Goal: Task Accomplishment & Management: Manage account settings

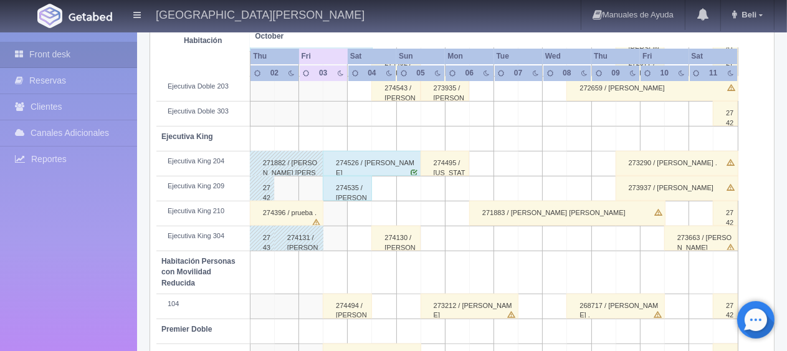
scroll to position [561, 0]
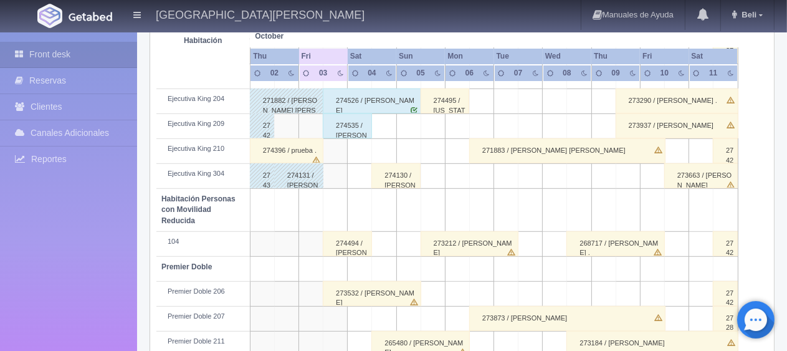
click at [344, 238] on div "274494 / Alejandro Geniz Osorio ." at bounding box center [347, 243] width 49 height 25
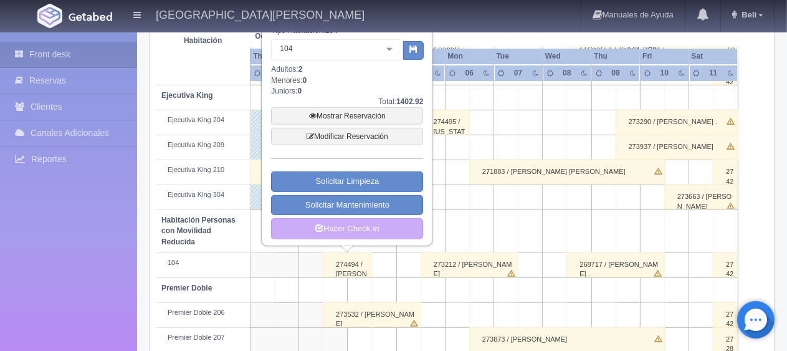
scroll to position [415, 0]
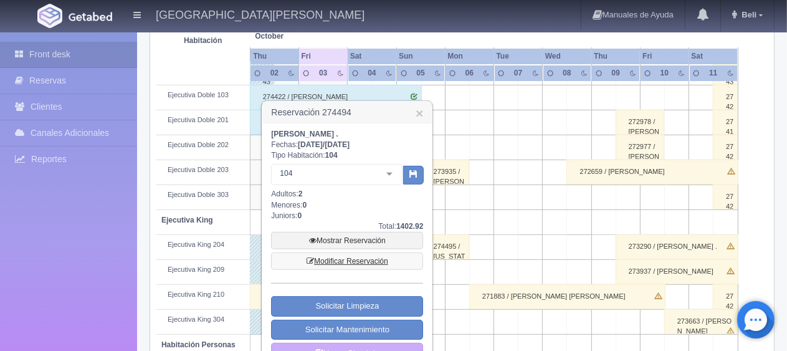
click at [362, 259] on link "Modificar Reservación" at bounding box center [347, 260] width 152 height 17
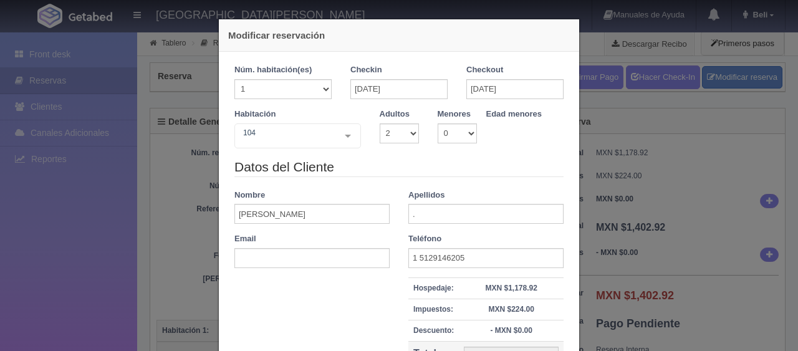
select select "2"
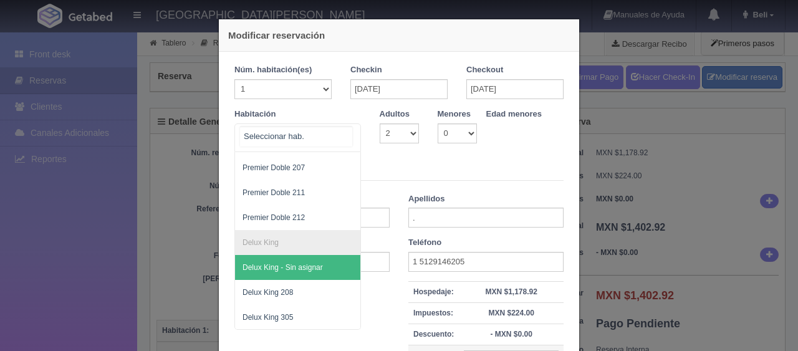
scroll to position [331, 0]
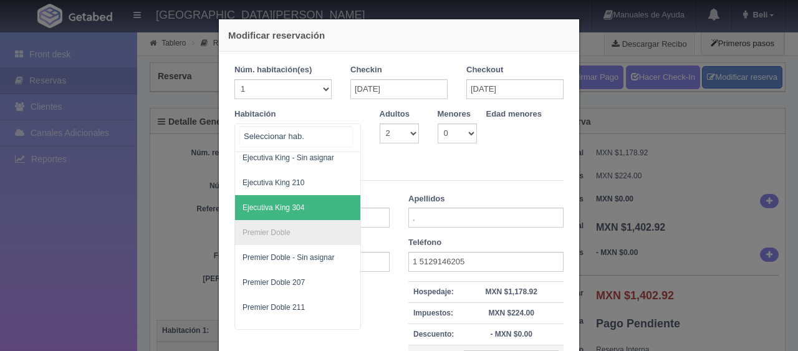
click at [314, 211] on span "Ejecutiva King 304" at bounding box center [339, 207] width 209 height 25
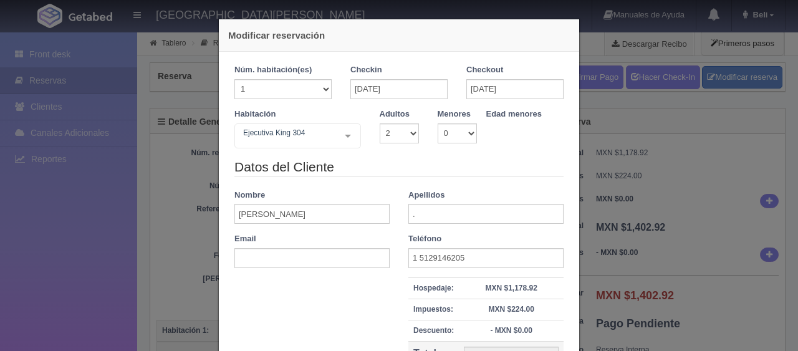
checkbox input "false"
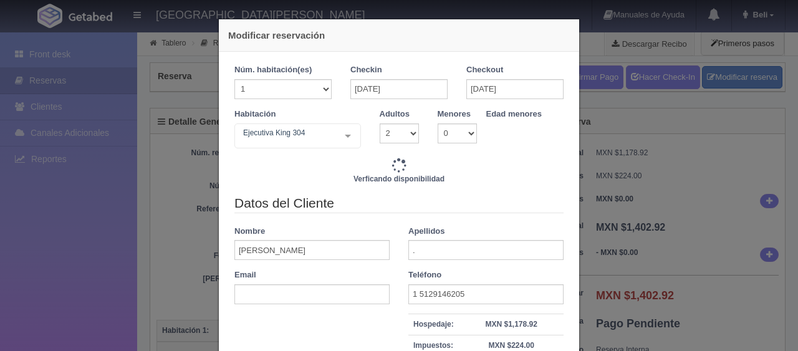
type input "1549.00"
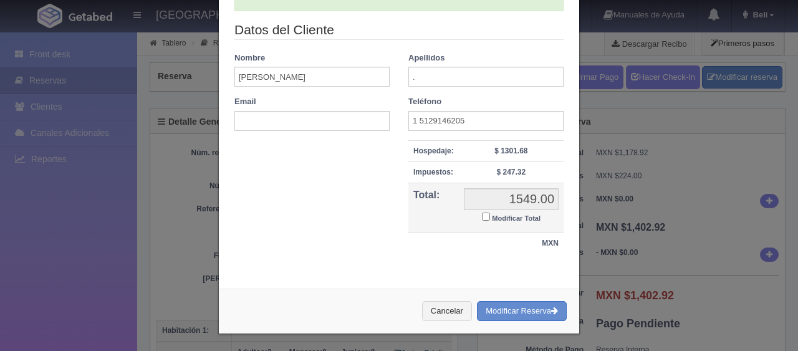
click at [508, 216] on small "Modificar Total" at bounding box center [516, 217] width 49 height 7
click at [490, 216] on input "Modificar Total" at bounding box center [486, 216] width 8 height 8
checkbox input "true"
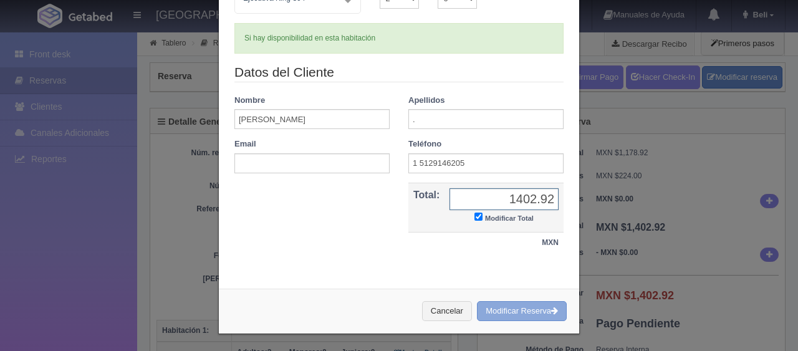
type input "1402.92"
click at [539, 303] on button "Modificar Reserva" at bounding box center [522, 311] width 90 height 21
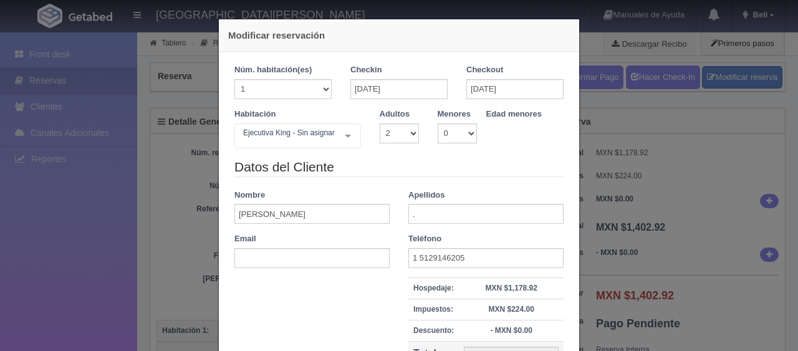
select select "2"
click at [662, 237] on div "Modificar reservación Núm. habitación(es) 1 2 3 4 5 6 7 8 9 10 11 12 13 14 15 1…" at bounding box center [399, 175] width 798 height 351
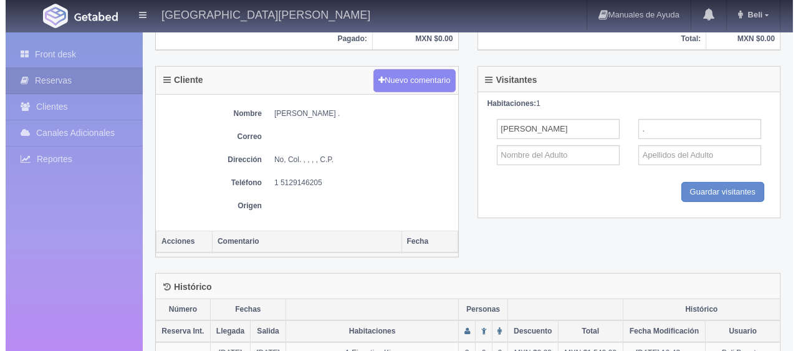
scroll to position [249, 0]
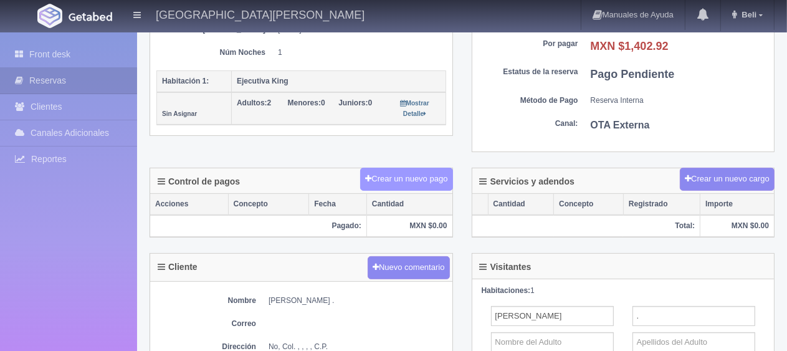
click at [420, 183] on button "Crear un nuevo pago" at bounding box center [406, 179] width 92 height 23
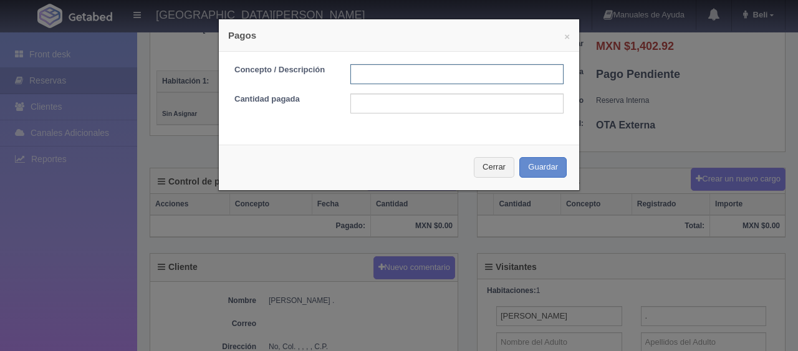
drag, startPoint x: 408, startPoint y: 76, endPoint x: 410, endPoint y: 84, distance: 7.9
click at [409, 82] on input "text" at bounding box center [456, 74] width 213 height 20
type input "Total Tarjeta"
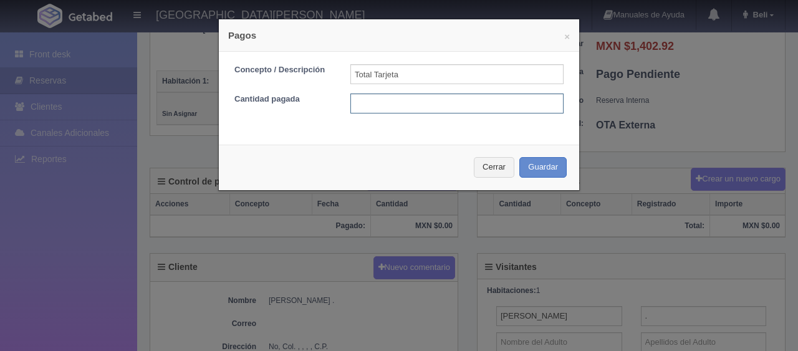
click at [446, 103] on input "text" at bounding box center [456, 103] width 213 height 20
type input "1402.92"
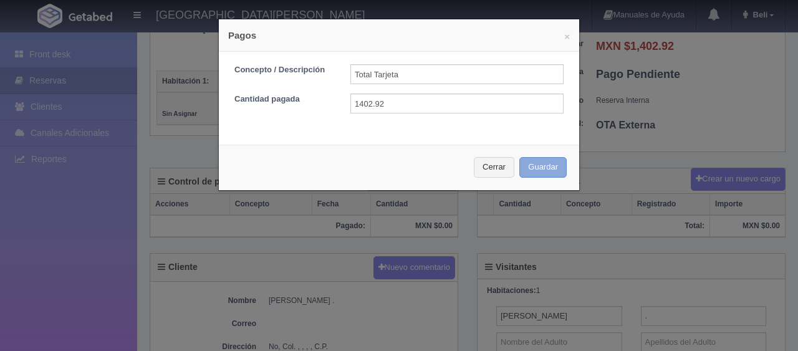
click at [522, 167] on button "Guardar" at bounding box center [542, 167] width 47 height 21
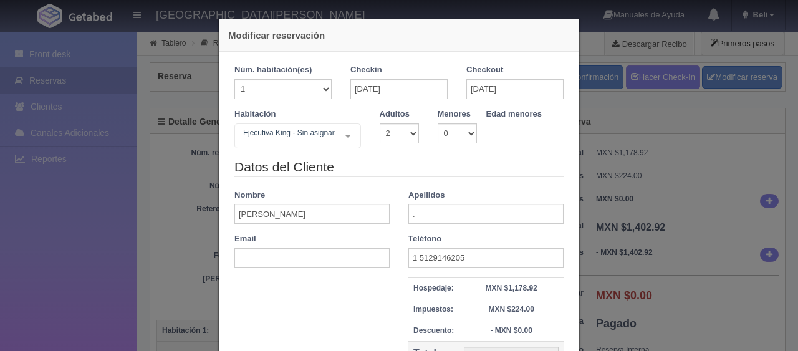
select select "2"
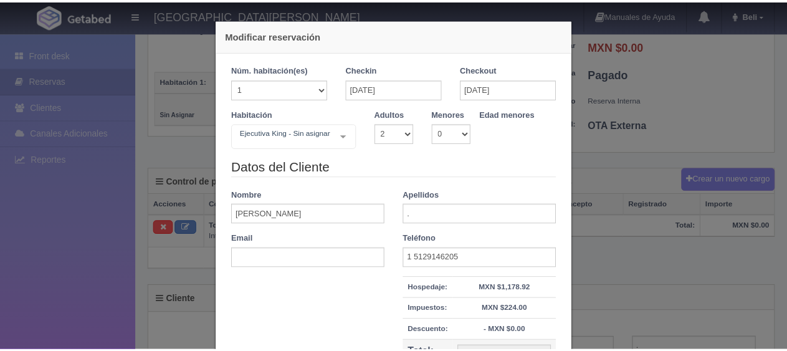
scroll to position [249, 0]
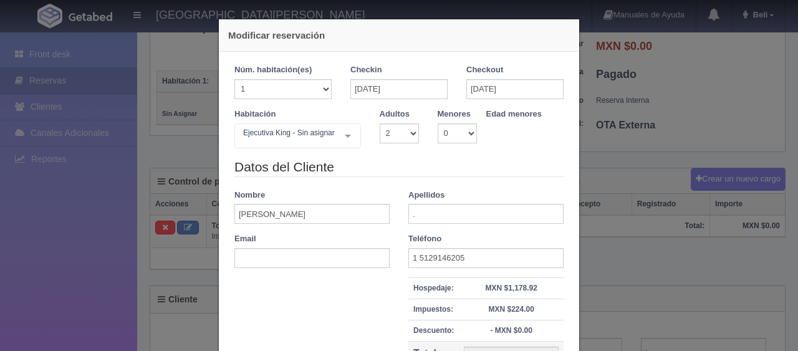
drag, startPoint x: 641, startPoint y: 168, endPoint x: 626, endPoint y: 234, distance: 67.6
click at [641, 168] on div "Modificar reservación Núm. habitación(es) 1 2 3 4 5 6 7 8 9 10 11 12 13 14 15 1…" at bounding box center [399, 175] width 798 height 351
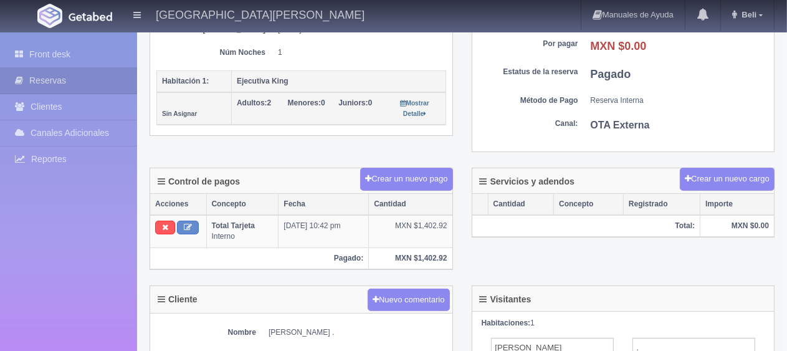
scroll to position [0, 0]
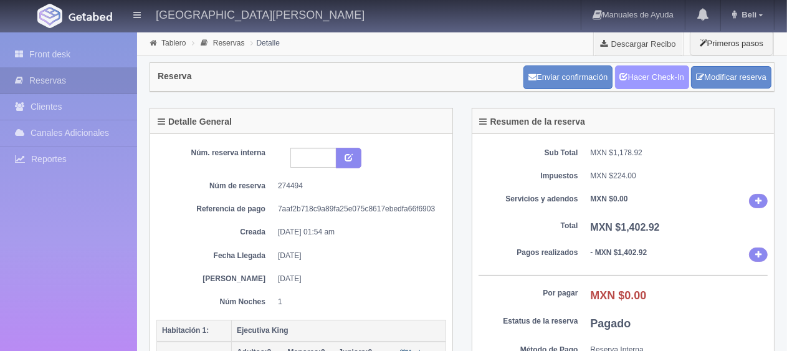
click at [645, 84] on link "Hacer Check-In" at bounding box center [652, 77] width 74 height 24
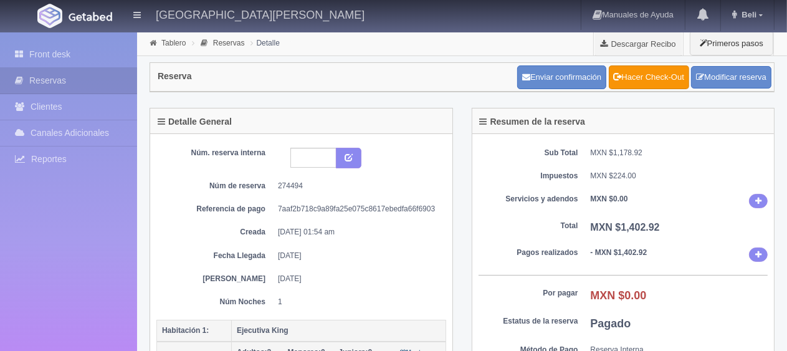
scroll to position [312, 0]
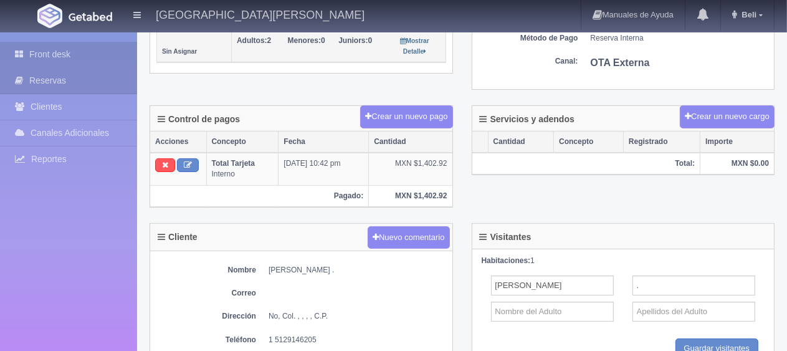
click at [88, 56] on link "Front desk" at bounding box center [68, 55] width 137 height 26
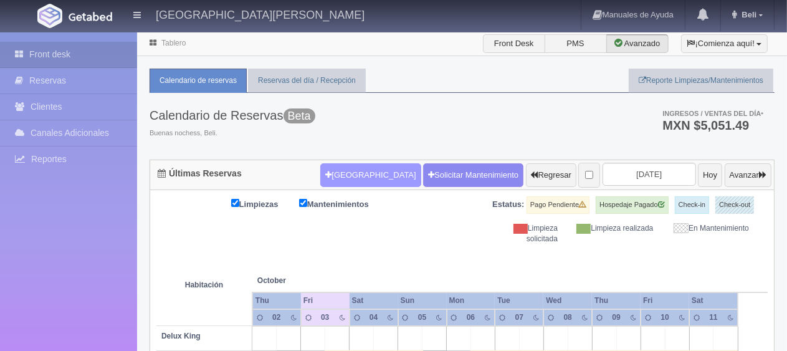
click at [329, 173] on button "Nueva Reserva" at bounding box center [370, 175] width 100 height 24
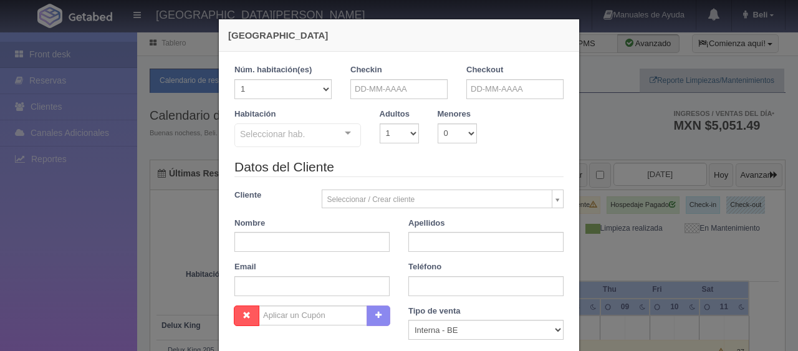
checkbox input "false"
click at [413, 91] on input "text" at bounding box center [398, 89] width 97 height 20
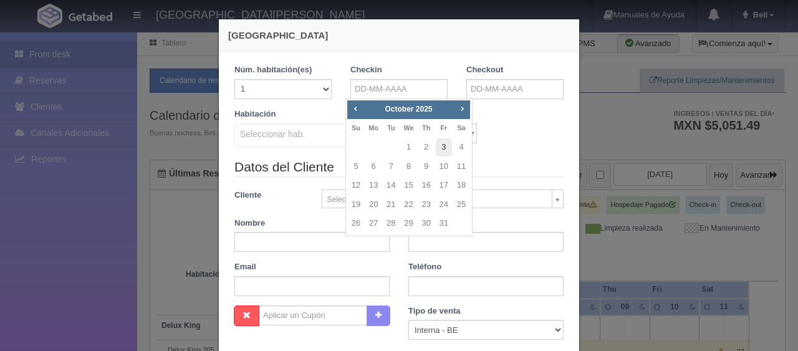
click at [447, 145] on link "3" at bounding box center [444, 147] width 16 height 18
type input "[DATE]"
checkbox input "false"
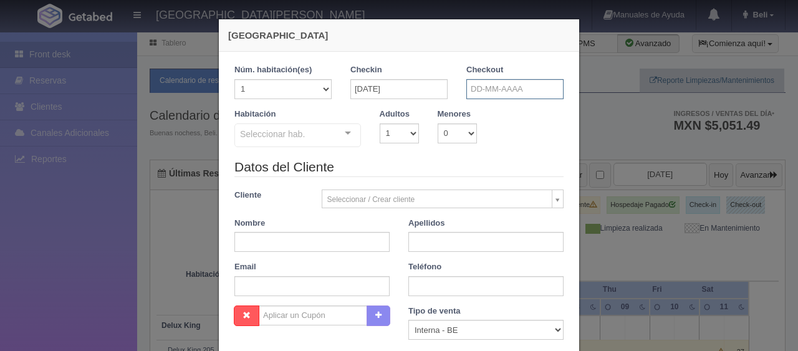
click at [496, 95] on input "text" at bounding box center [514, 89] width 97 height 20
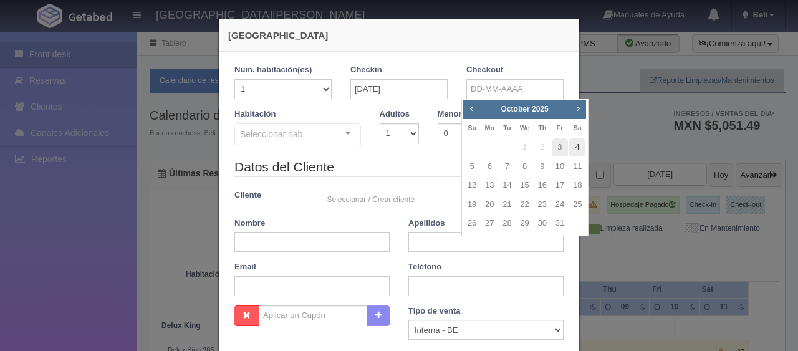
click at [575, 145] on link "4" at bounding box center [577, 147] width 16 height 18
type input "[DATE]"
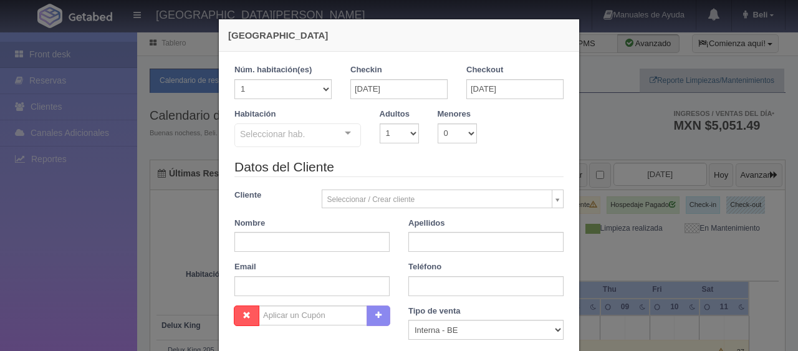
checkbox input "false"
click at [413, 138] on div "Adultos 1 2 3 4 5 6 7 8 9 10" at bounding box center [399, 125] width 58 height 35
click at [402, 138] on select "1 2 3 4 5 6 7 8 9 10" at bounding box center [399, 133] width 39 height 20
select select "2"
click at [380, 123] on select "1 2 3 4 5 6 7 8 9 10" at bounding box center [399, 133] width 39 height 20
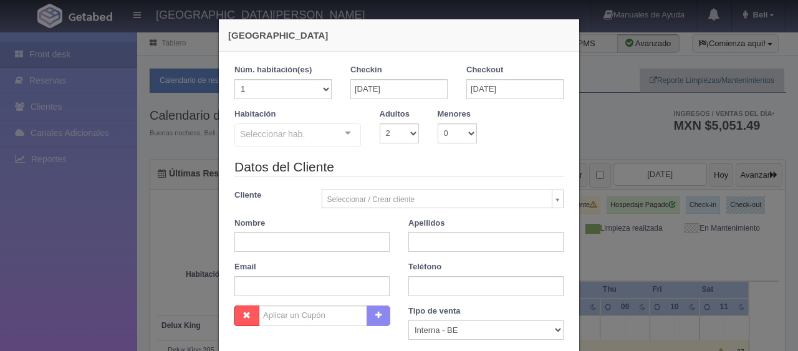
click at [341, 135] on div at bounding box center [347, 133] width 25 height 19
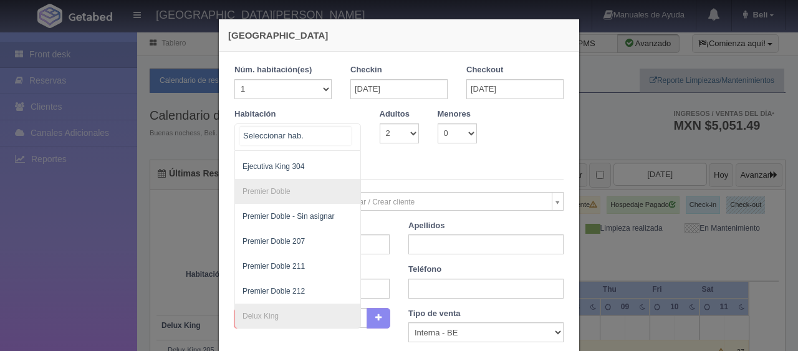
scroll to position [400, 0]
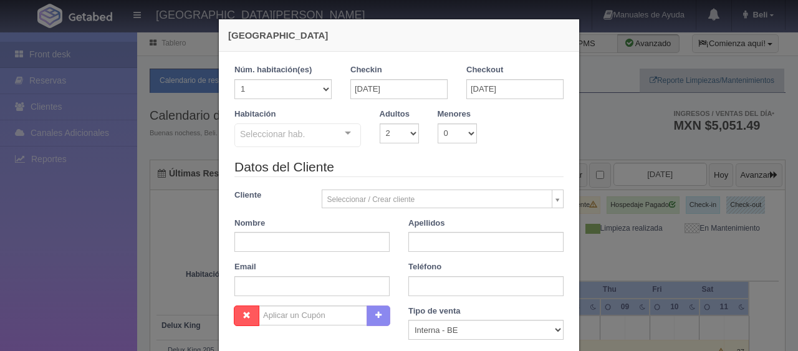
click at [337, 127] on div "Seleccionar hab. SUITE SUITE - Sin asignar SUITE 301 Habitación Personas con Mo…" at bounding box center [297, 135] width 127 height 25
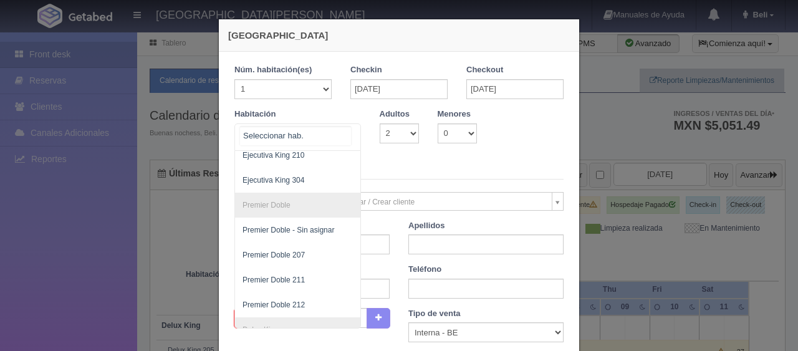
scroll to position [413, 0]
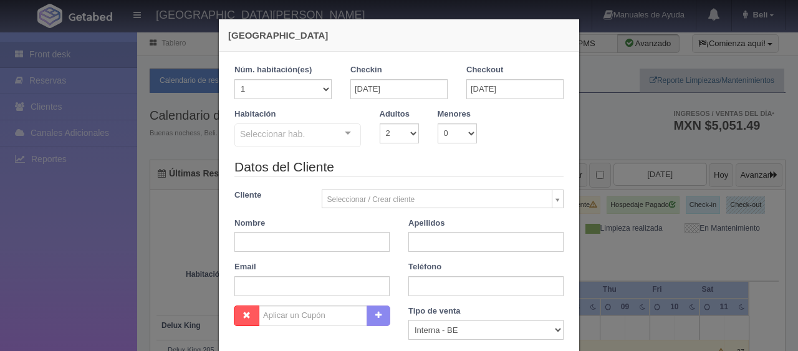
click at [342, 131] on div at bounding box center [347, 133] width 25 height 19
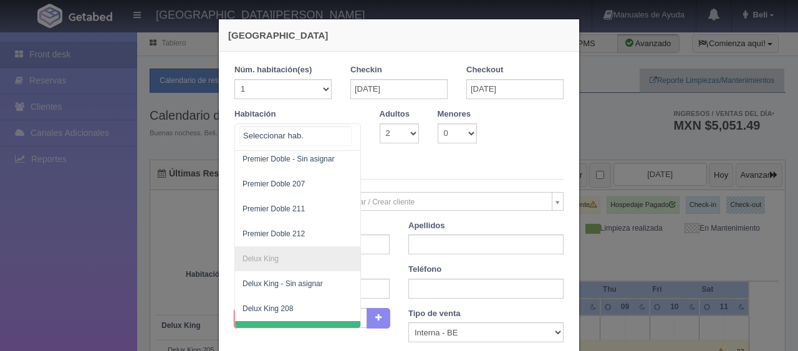
scroll to position [481, 0]
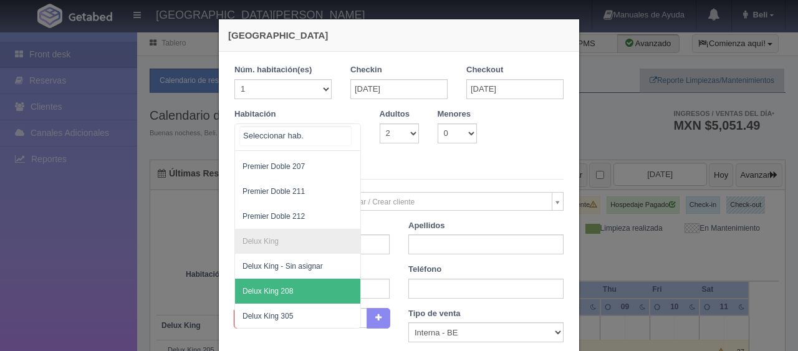
click at [297, 279] on span "Delux King 208" at bounding box center [339, 291] width 209 height 25
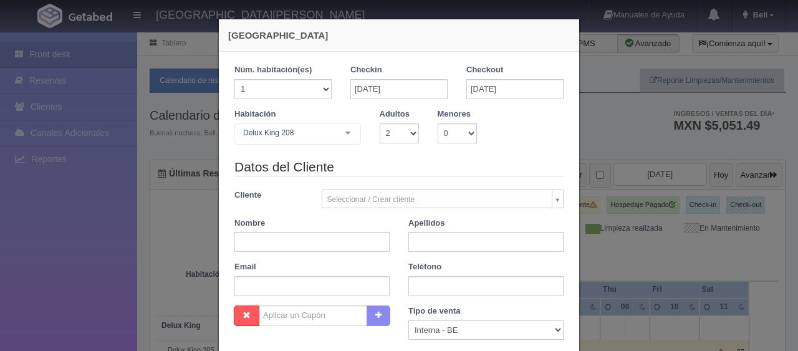
checkbox input "false"
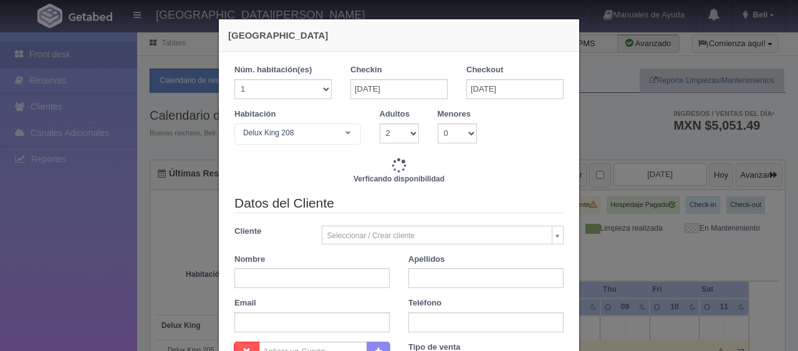
type input "1499.00"
checkbox input "false"
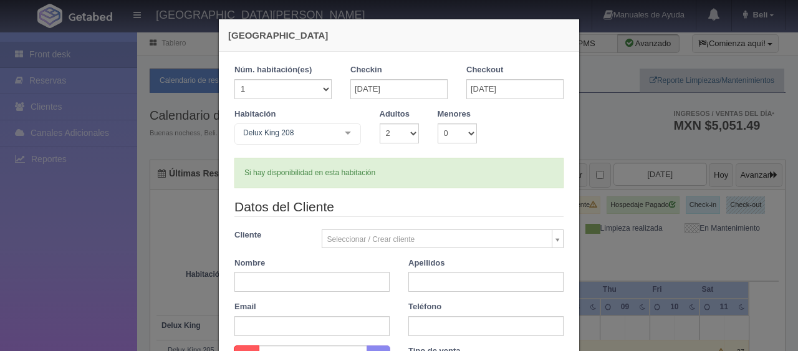
click at [342, 130] on div at bounding box center [347, 133] width 25 height 19
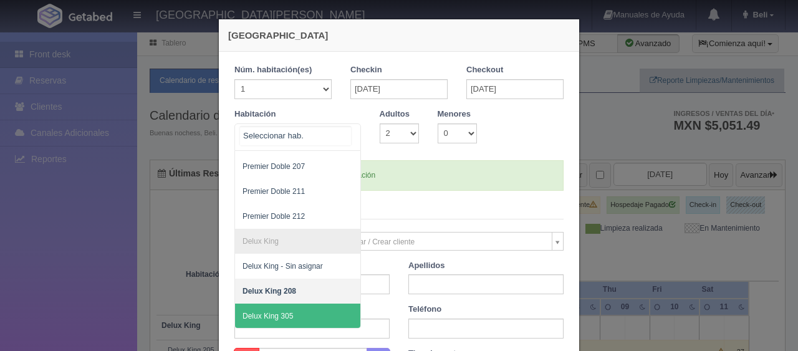
click at [312, 308] on span "Delux King 305" at bounding box center [339, 315] width 209 height 25
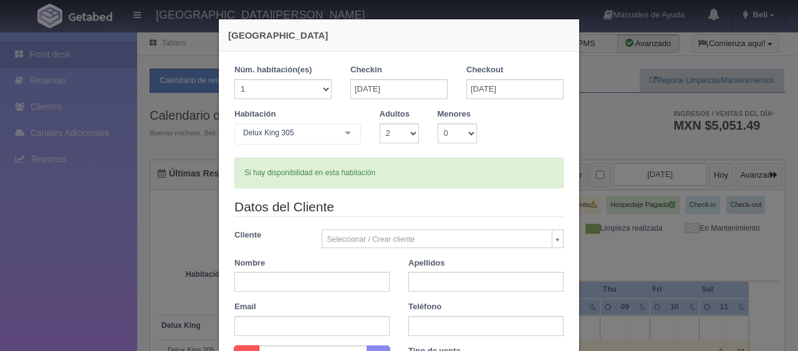
checkbox input "false"
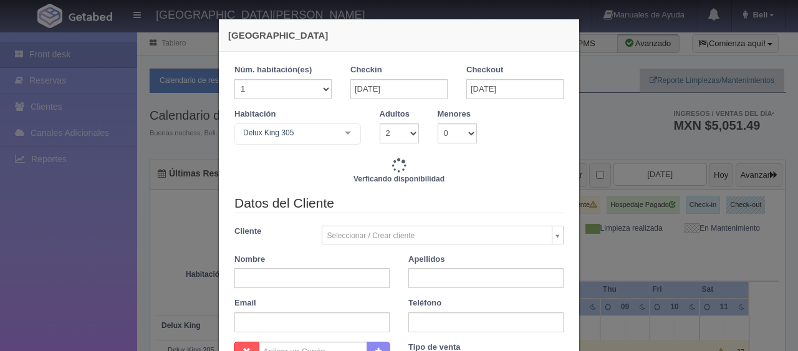
type input "1499.00"
checkbox input "false"
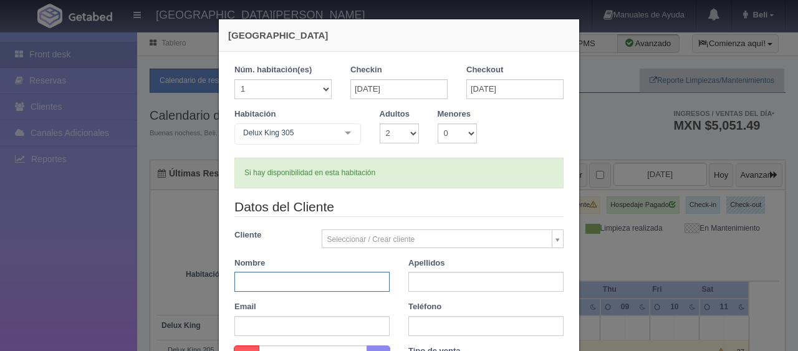
click at [305, 289] on input "text" at bounding box center [311, 282] width 155 height 20
type input "Misael"
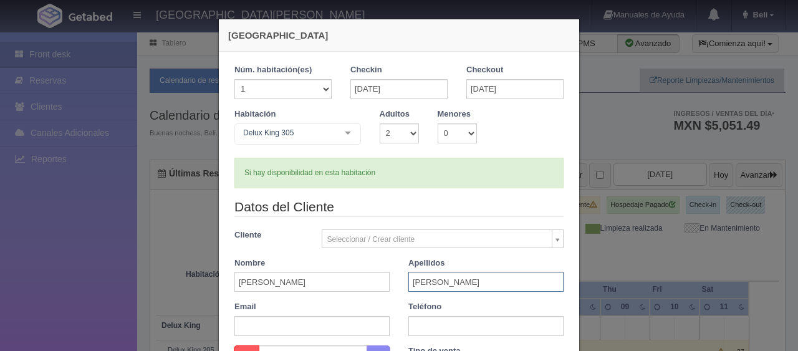
type input "Flores"
click at [465, 325] on input "text" at bounding box center [485, 326] width 155 height 20
type input "3337391359"
click at [486, 304] on div "Teléfono 3337391359" at bounding box center [486, 318] width 174 height 35
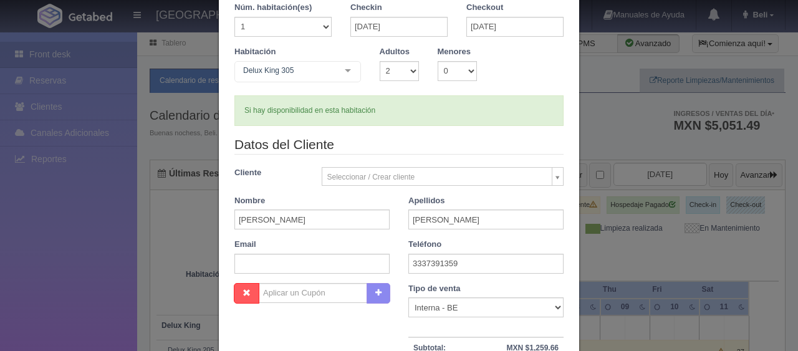
scroll to position [125, 0]
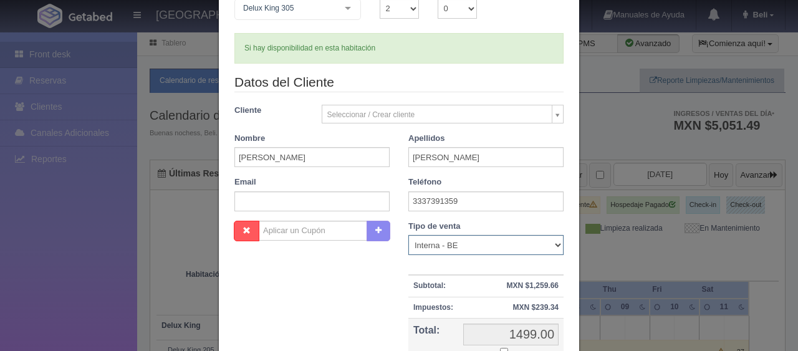
click at [471, 238] on select "Correo Electronico Interna - BE Llamada OTA Externa Otro WALK IN" at bounding box center [485, 245] width 155 height 20
select select "walkin"
click at [408, 235] on select "Correo Electronico Interna - BE Llamada OTA Externa Otro WALK IN" at bounding box center [485, 245] width 155 height 20
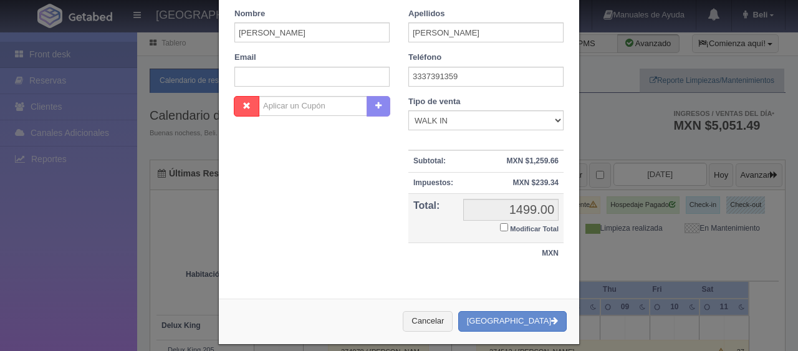
click at [500, 229] on input "Modificar Total" at bounding box center [504, 227] width 8 height 8
checkbox input "true"
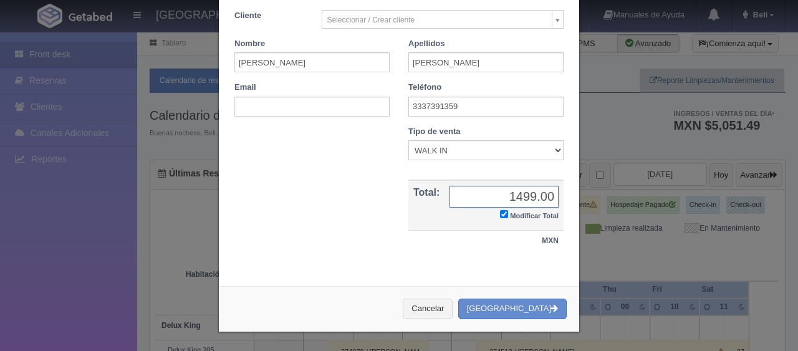
scroll to position [217, 0]
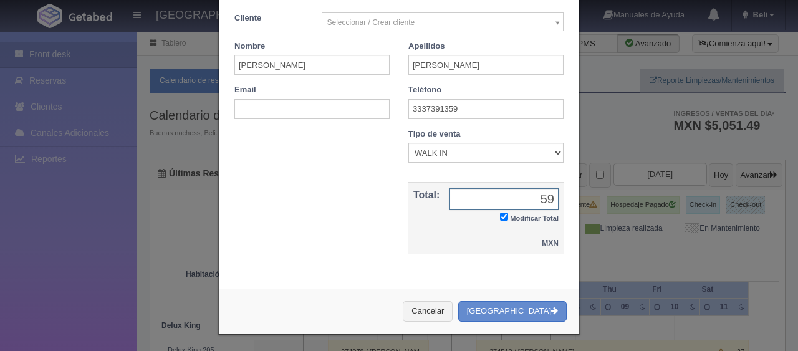
type input "5"
type input "1599.00"
click at [422, 264] on div "Nombre Cupón : Descuentos : Tipo de venta Correo Electronico Interna - BE Llama…" at bounding box center [399, 197] width 348 height 138
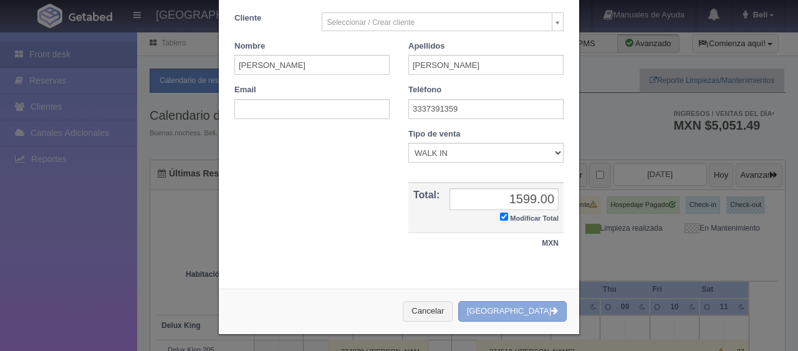
click at [520, 303] on button "[GEOGRAPHIC_DATA]" at bounding box center [512, 311] width 108 height 21
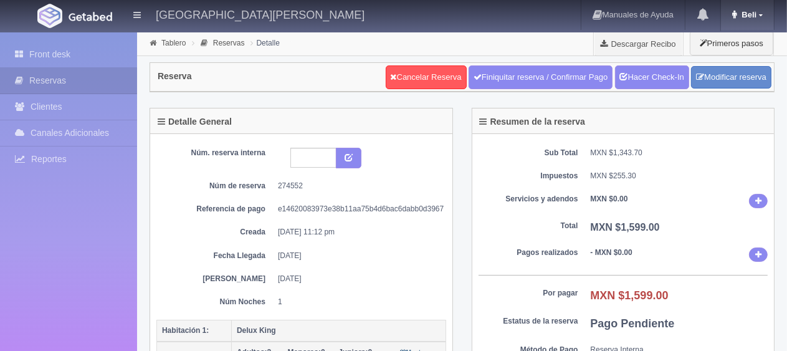
click at [766, 19] on link "Beli" at bounding box center [747, 15] width 53 height 30
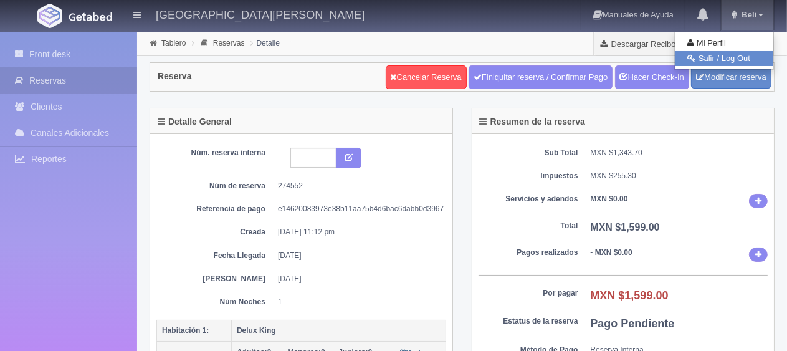
click at [715, 59] on link "Salir / Log Out" at bounding box center [724, 59] width 98 height 16
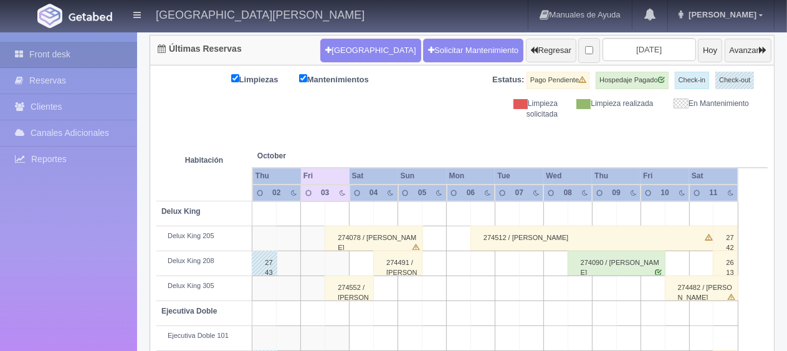
scroll to position [187, 0]
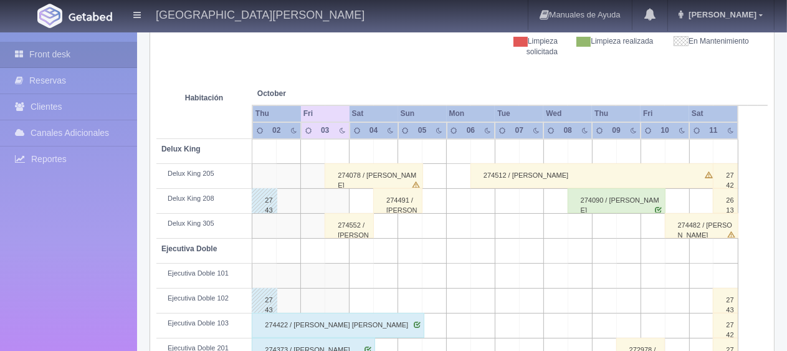
click at [344, 223] on div "274552 / Misael Flores" at bounding box center [349, 225] width 49 height 25
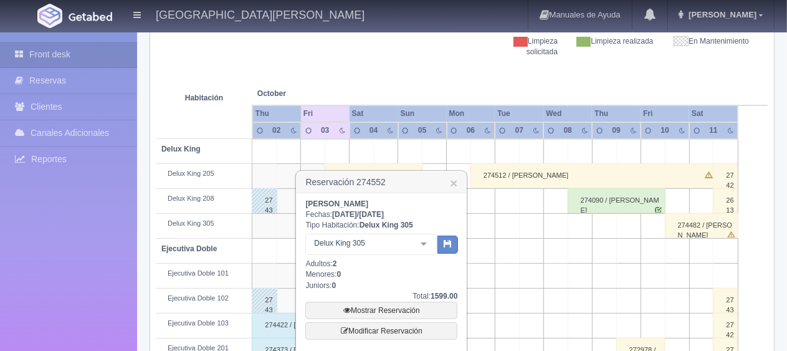
scroll to position [249, 0]
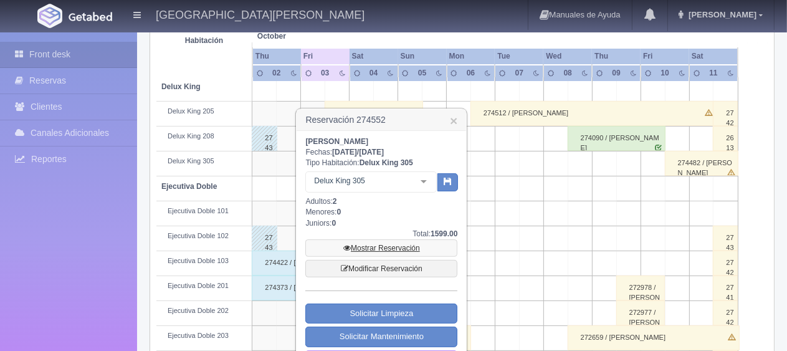
click at [391, 247] on link "Mostrar Reservación" at bounding box center [381, 247] width 152 height 17
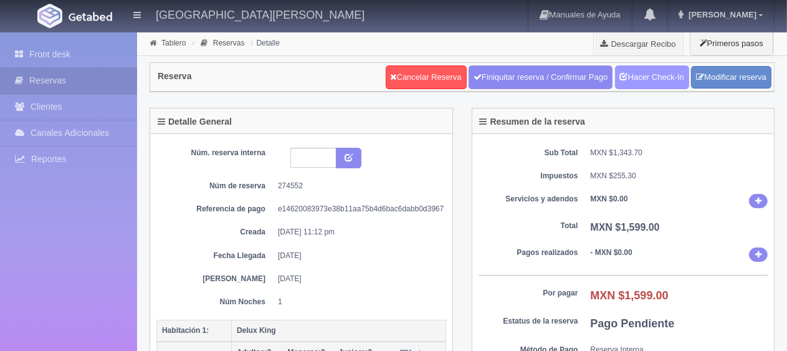
click at [659, 82] on link "Hacer Check-In" at bounding box center [652, 77] width 74 height 24
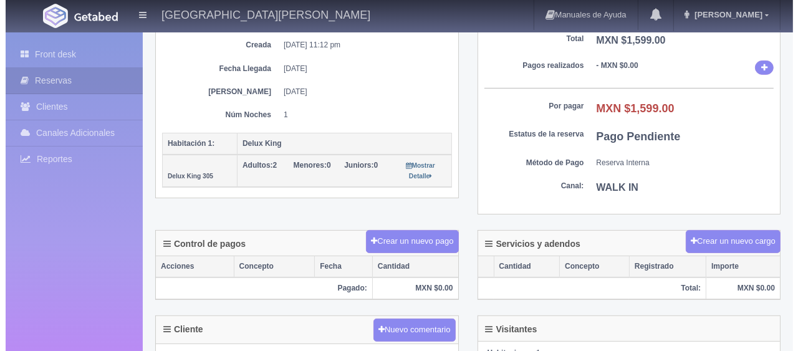
scroll to position [249, 0]
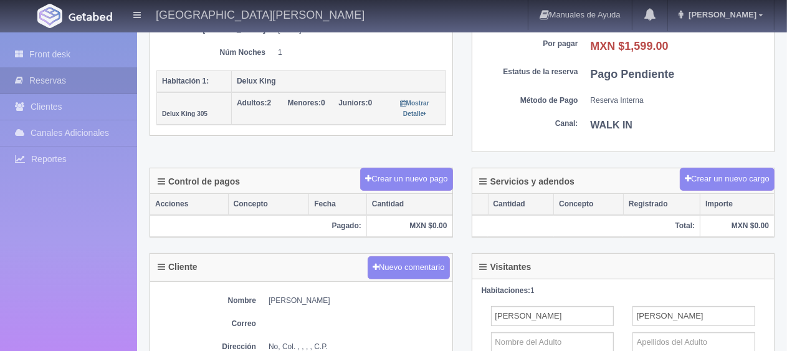
click at [444, 194] on th "Cantidad" at bounding box center [408, 204] width 85 height 21
click at [444, 181] on button "Crear un nuevo pago" at bounding box center [406, 179] width 92 height 23
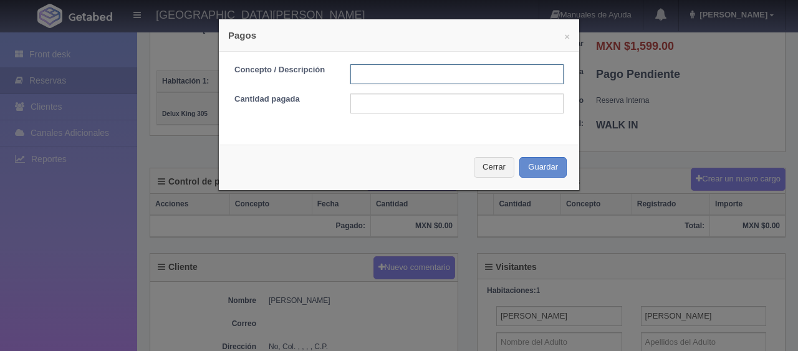
click at [421, 79] on input "text" at bounding box center [456, 74] width 213 height 20
type input "Total Tarjeta"
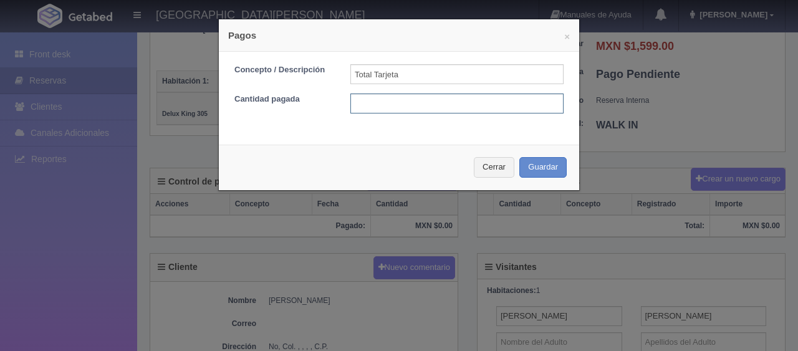
click at [446, 100] on input "text" at bounding box center [456, 103] width 213 height 20
type input "1599"
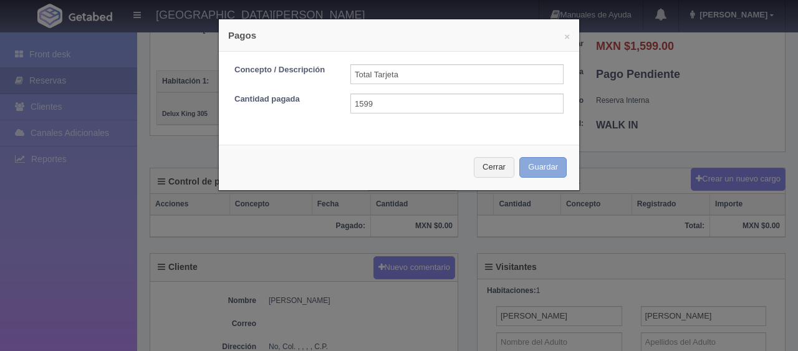
click at [540, 166] on button "Guardar" at bounding box center [542, 167] width 47 height 21
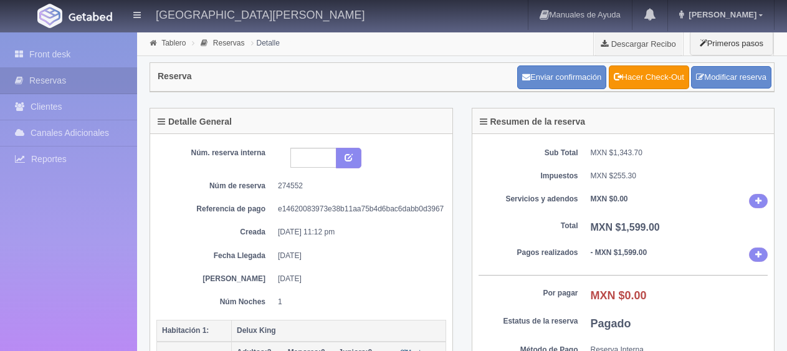
scroll to position [249, 0]
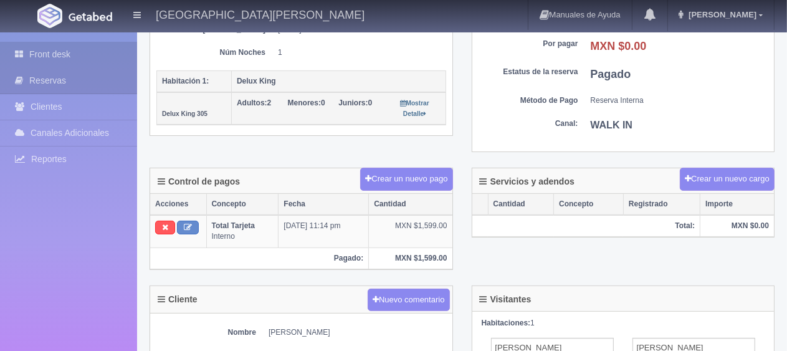
click at [62, 59] on link "Front desk" at bounding box center [68, 55] width 137 height 26
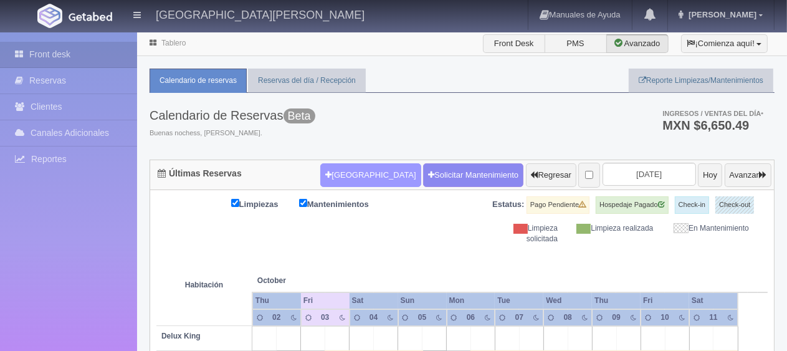
click at [334, 173] on button "Nueva Reserva" at bounding box center [370, 175] width 100 height 24
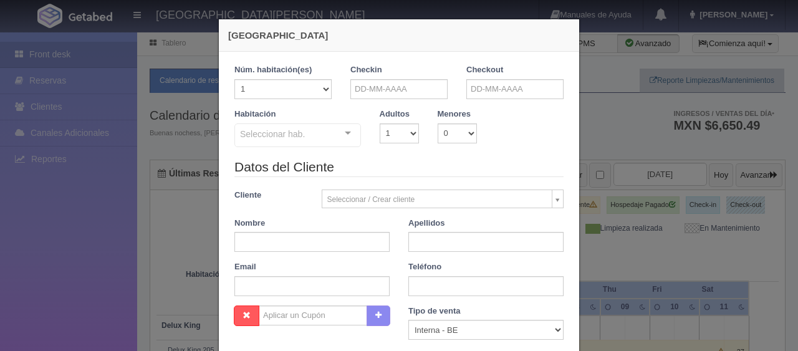
checkbox input "false"
click at [387, 90] on input "text" at bounding box center [398, 89] width 97 height 20
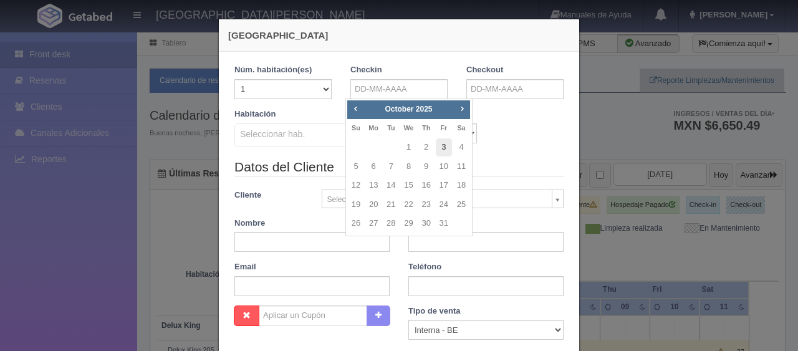
click at [446, 141] on link "3" at bounding box center [444, 147] width 16 height 18
type input "03-10-2025"
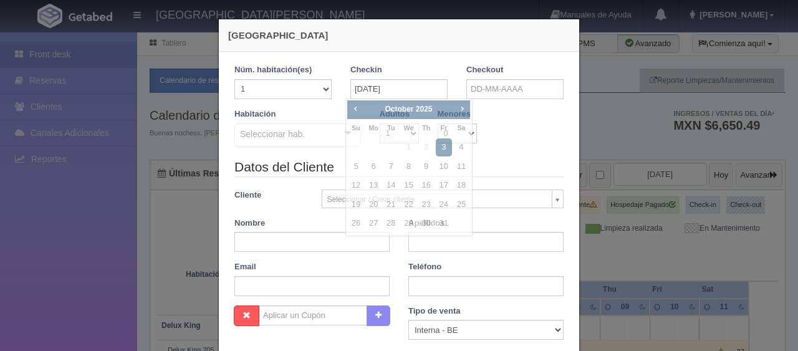
checkbox input "false"
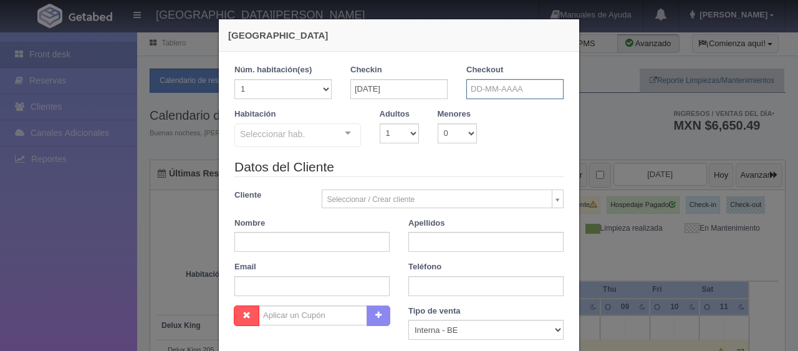
click at [486, 90] on input "text" at bounding box center [514, 89] width 97 height 20
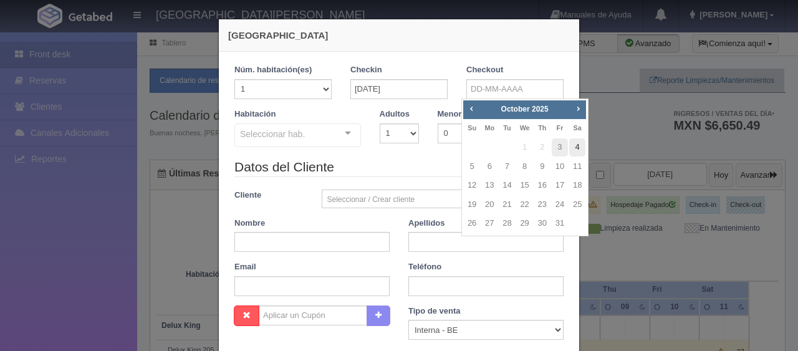
click at [573, 146] on link "4" at bounding box center [577, 147] width 16 height 18
type input "[DATE]"
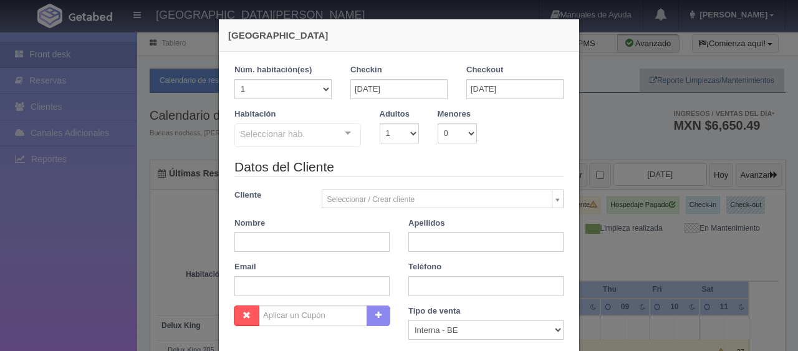
checkbox input "false"
click at [393, 129] on select "1 2 3 4 5 6 7 8 9 10" at bounding box center [399, 133] width 39 height 20
select select "2"
click at [380, 123] on select "1 2 3 4 5 6 7 8 9 10" at bounding box center [399, 133] width 39 height 20
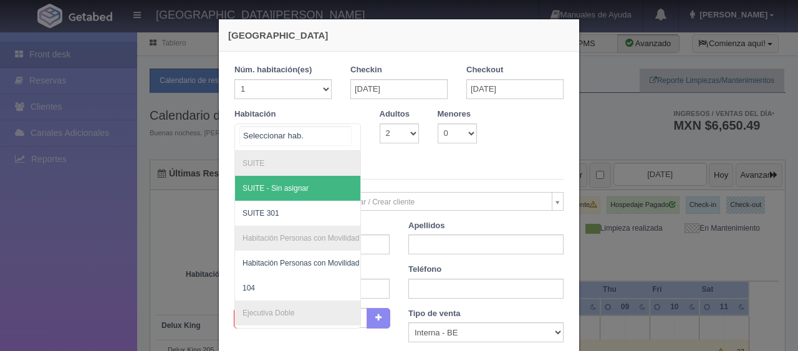
click at [353, 131] on div at bounding box center [347, 133] width 25 height 19
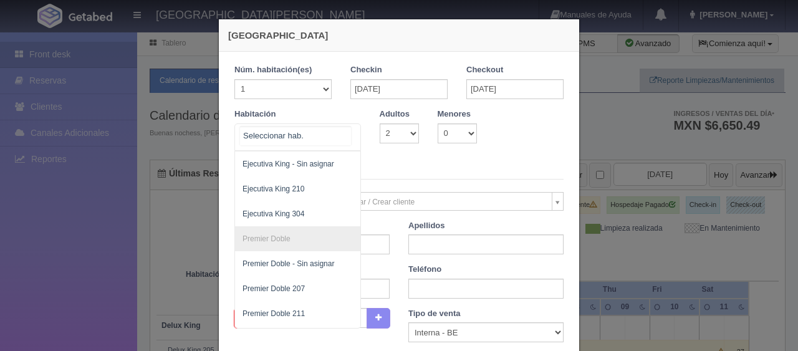
scroll to position [355, 0]
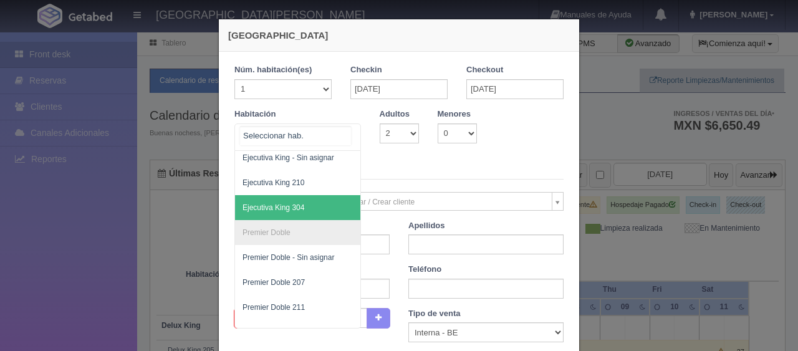
click at [311, 206] on span "Ejecutiva King 304" at bounding box center [339, 207] width 209 height 25
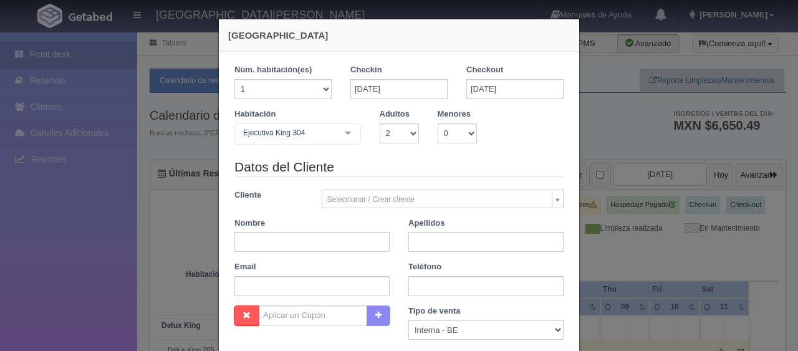
checkbox input "false"
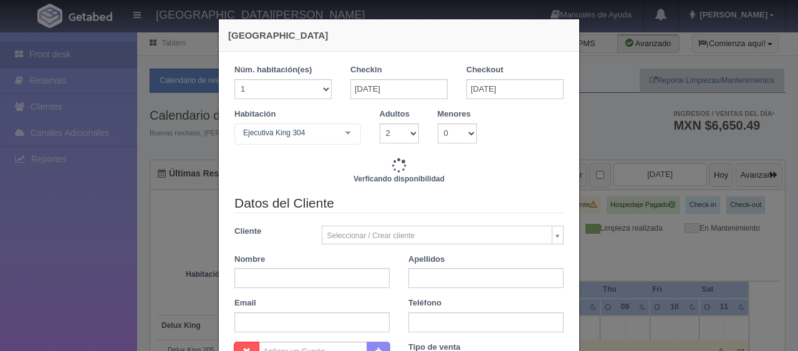
type input "1549.00"
checkbox input "false"
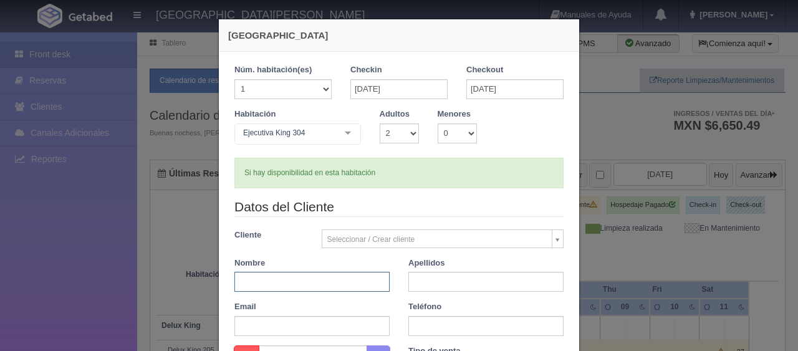
click at [323, 278] on input "text" at bounding box center [311, 282] width 155 height 20
type input "Alejandro"
click at [446, 283] on input "text" at bounding box center [485, 282] width 155 height 20
type input "Geniz"
click at [443, 326] on input "text" at bounding box center [485, 326] width 155 height 20
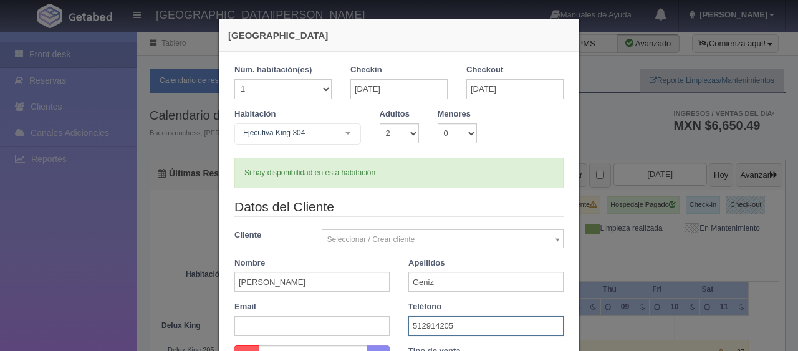
type input "512914205"
click at [391, 268] on div "Nombre Alejandro" at bounding box center [312, 274] width 174 height 35
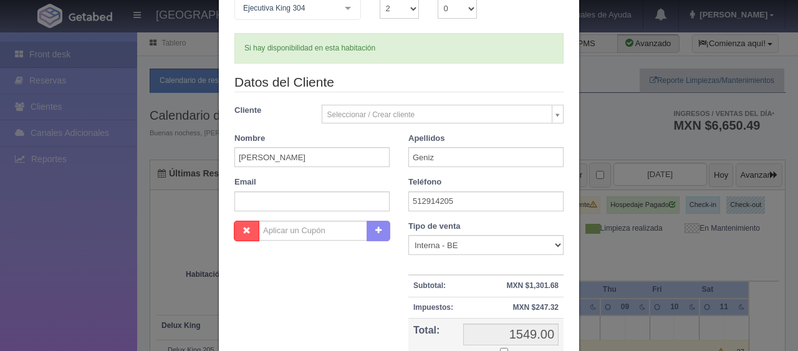
scroll to position [187, 0]
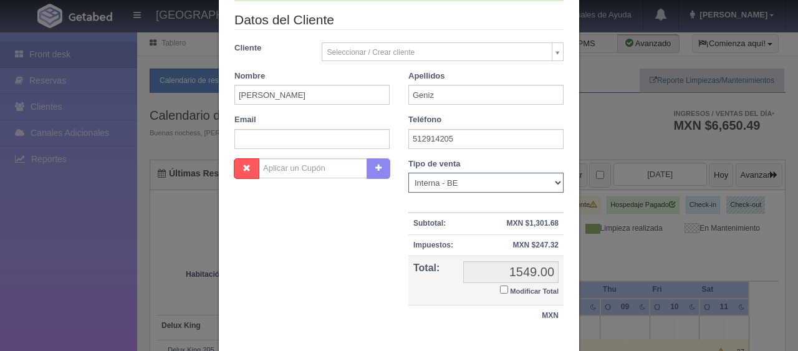
click at [451, 181] on select "Correo Electronico Interna - BE Llamada OTA Externa Otro WALK IN" at bounding box center [485, 183] width 155 height 20
select select "extota"
click at [408, 173] on select "Correo Electronico Interna - BE Llamada OTA Externa Otro WALK IN" at bounding box center [485, 183] width 155 height 20
click at [500, 288] on input "Modificar Total" at bounding box center [504, 289] width 8 height 8
checkbox input "true"
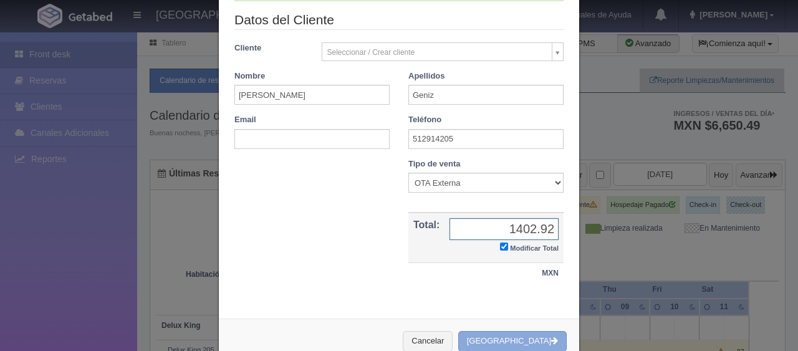
type input "1402.92"
click at [541, 338] on button "[GEOGRAPHIC_DATA]" at bounding box center [512, 341] width 108 height 21
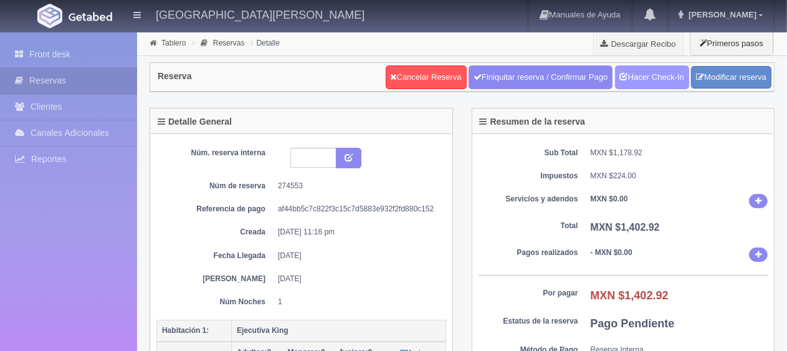
click at [647, 70] on link "Hacer Check-In" at bounding box center [652, 77] width 74 height 24
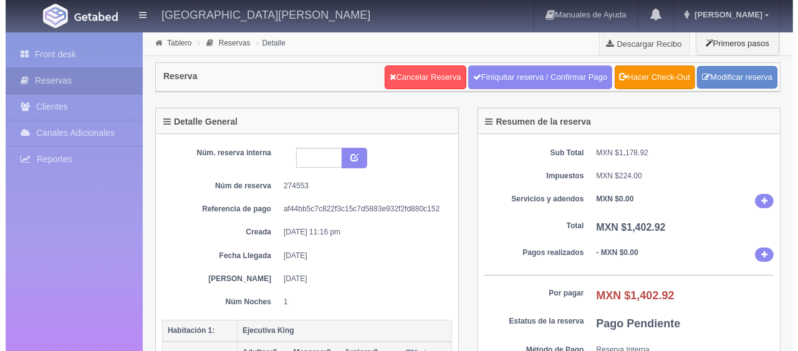
scroll to position [249, 0]
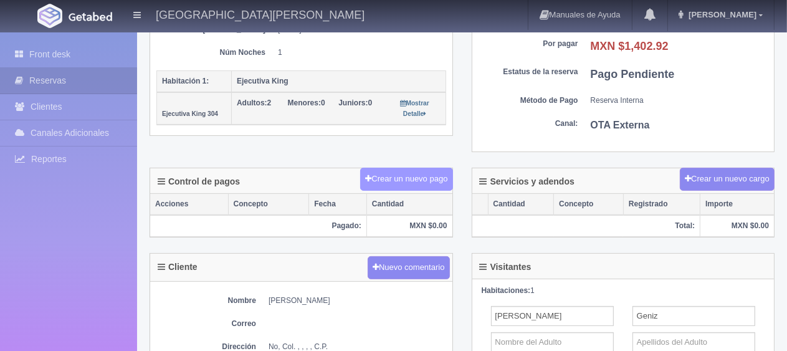
click at [410, 181] on button "Crear un nuevo pago" at bounding box center [406, 179] width 92 height 23
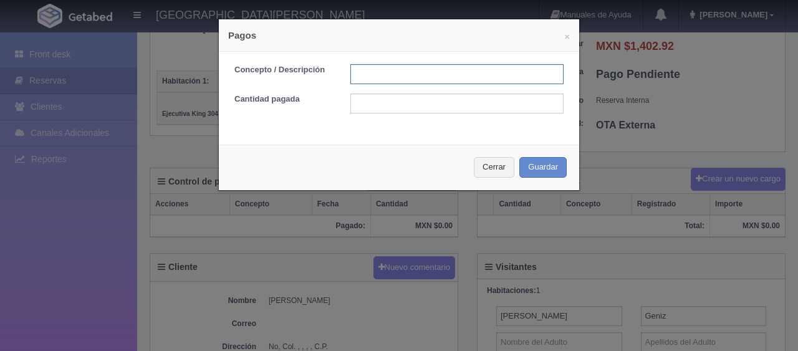
click at [479, 69] on input "text" at bounding box center [456, 74] width 213 height 20
type input "Total Tarjeta"
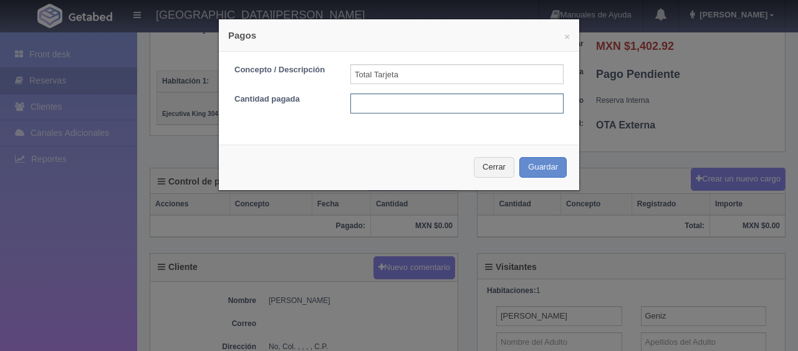
click at [463, 108] on input "text" at bounding box center [456, 103] width 213 height 20
type input "4"
type input "1402.92"
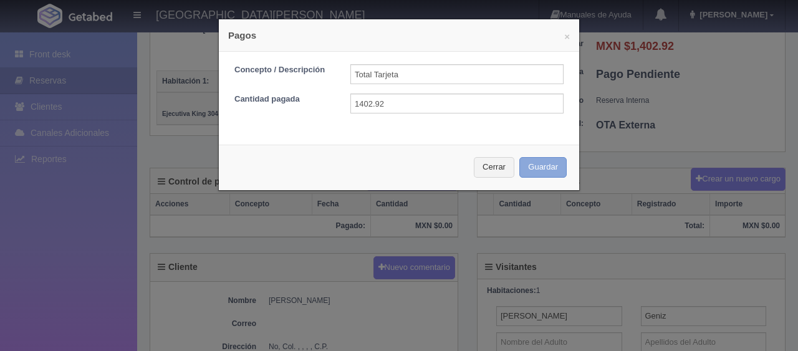
click at [530, 166] on button "Guardar" at bounding box center [542, 167] width 47 height 21
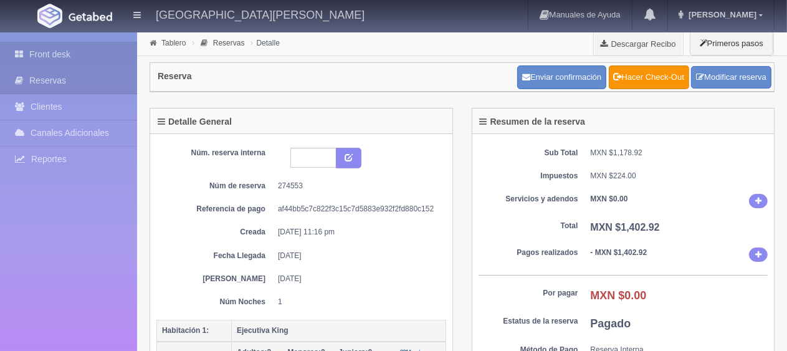
click at [65, 52] on link "Front desk" at bounding box center [68, 55] width 137 height 26
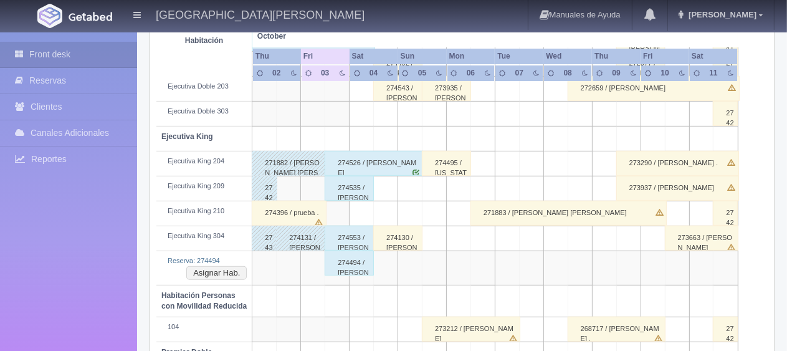
scroll to position [561, 0]
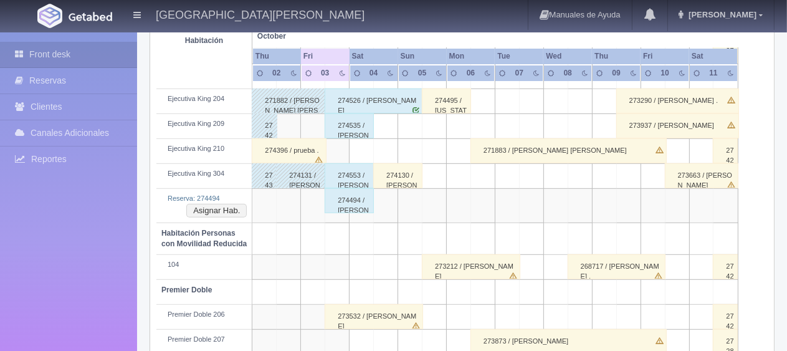
click at [353, 197] on div "274494 / [PERSON_NAME] ." at bounding box center [349, 200] width 49 height 25
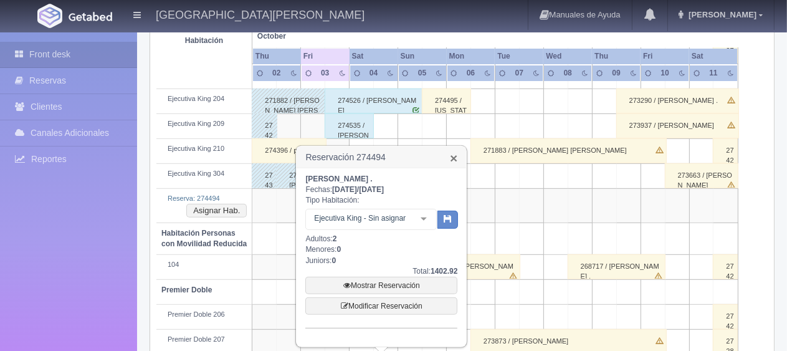
click at [454, 156] on link "×" at bounding box center [453, 157] width 7 height 13
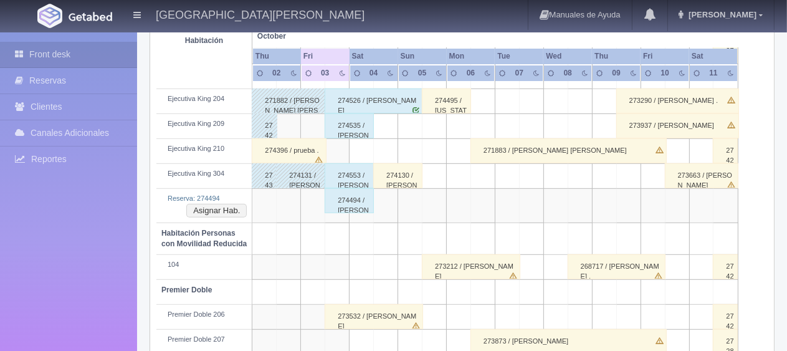
click at [349, 172] on div "274553 / Alejandro Geniz" at bounding box center [349, 175] width 49 height 25
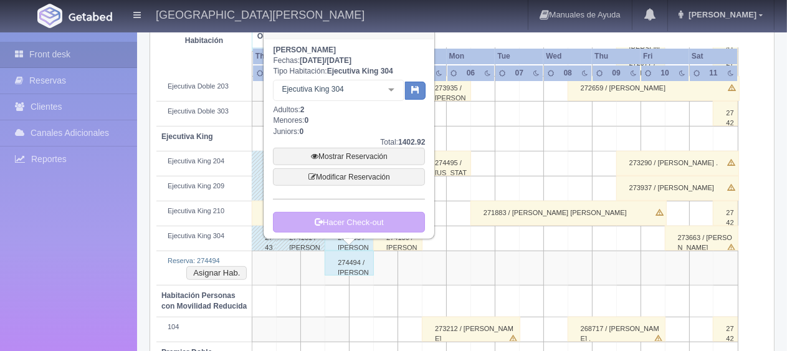
scroll to position [436, 0]
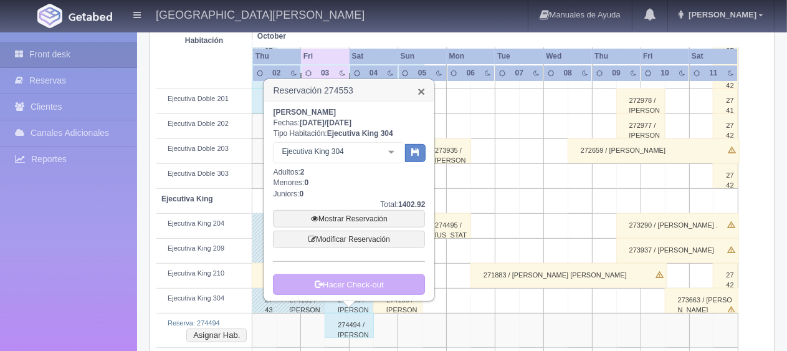
click at [419, 88] on link "×" at bounding box center [421, 91] width 7 height 13
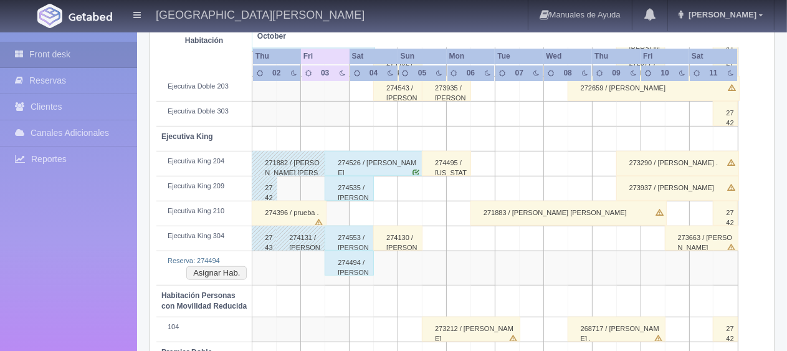
scroll to position [561, 0]
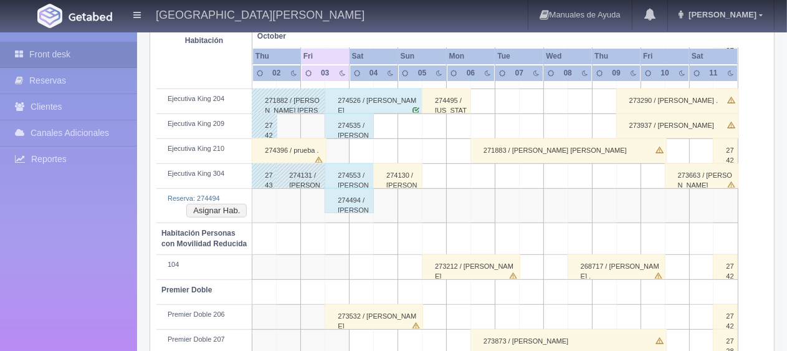
click at [350, 181] on div "274553 / [PERSON_NAME]" at bounding box center [349, 175] width 49 height 25
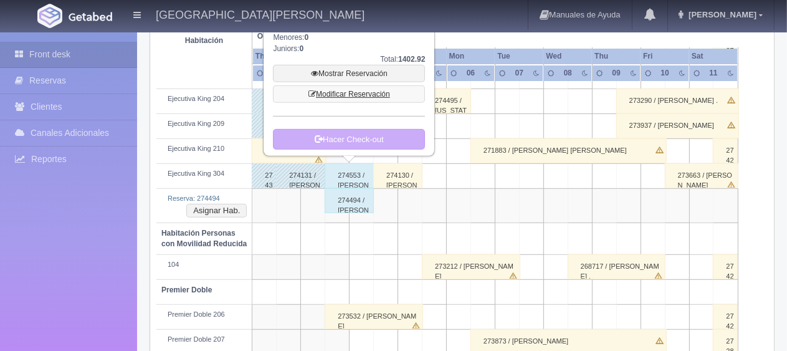
click at [366, 93] on link "Modificar Reservación" at bounding box center [349, 93] width 152 height 17
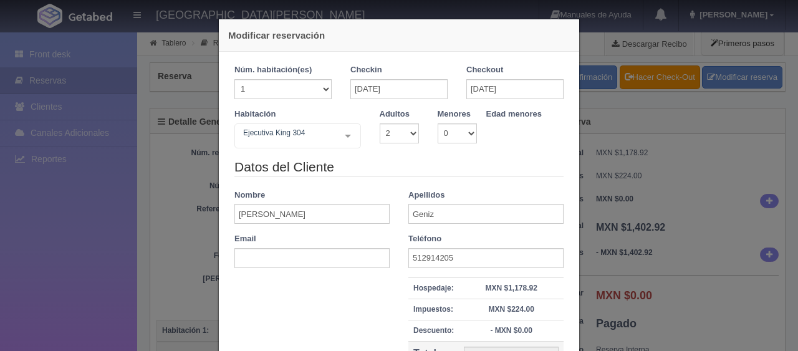
select select "2"
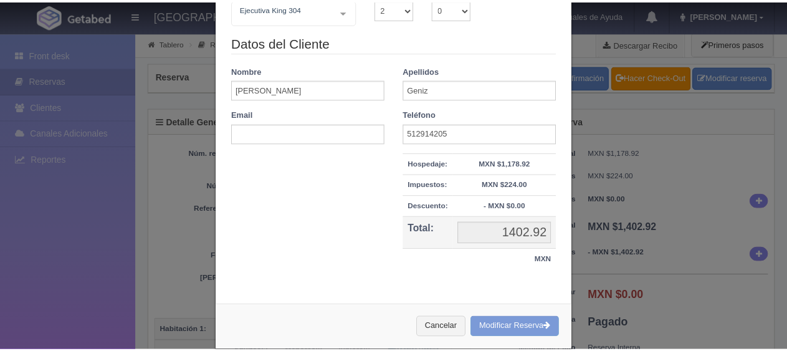
scroll to position [141, 0]
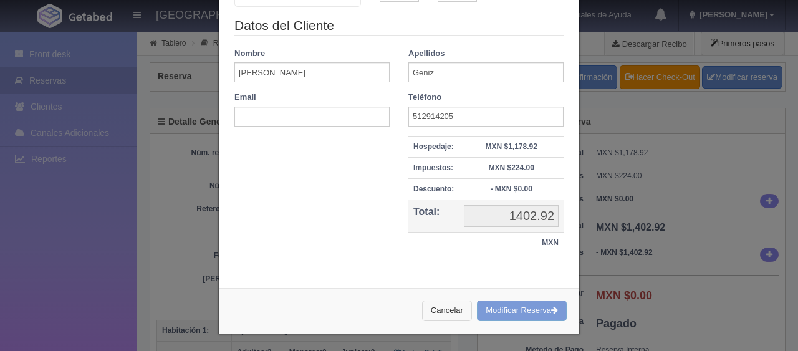
click at [442, 314] on button "Cancelar" at bounding box center [447, 310] width 50 height 21
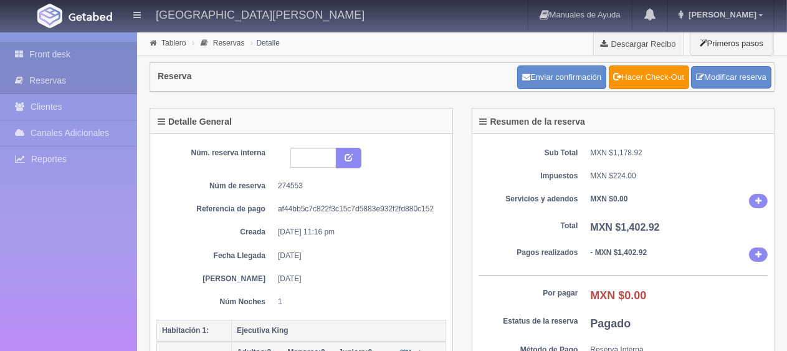
click at [97, 56] on link "Front desk" at bounding box center [68, 55] width 137 height 26
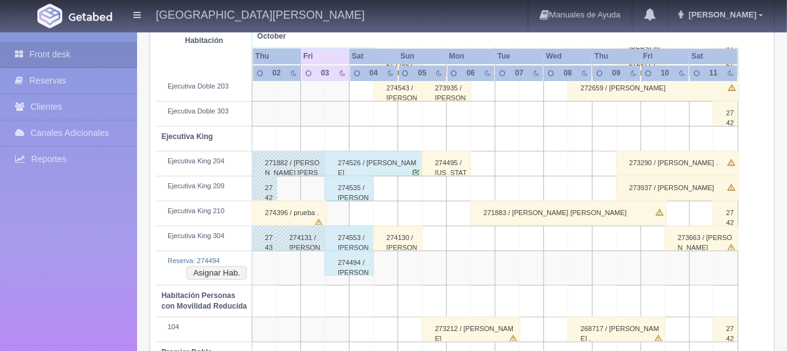
scroll to position [623, 0]
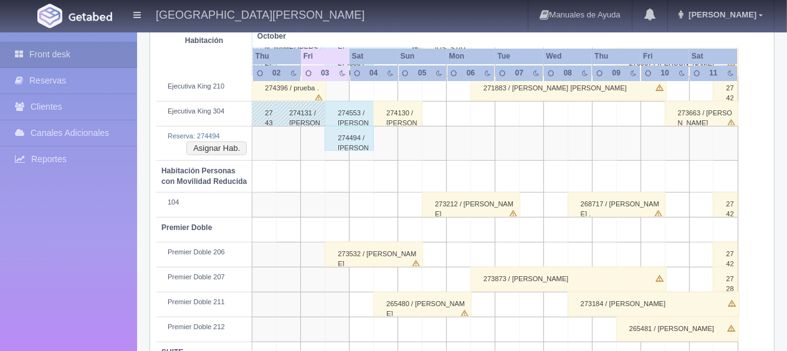
click at [353, 141] on div "274494 / [PERSON_NAME] ." at bounding box center [349, 138] width 49 height 25
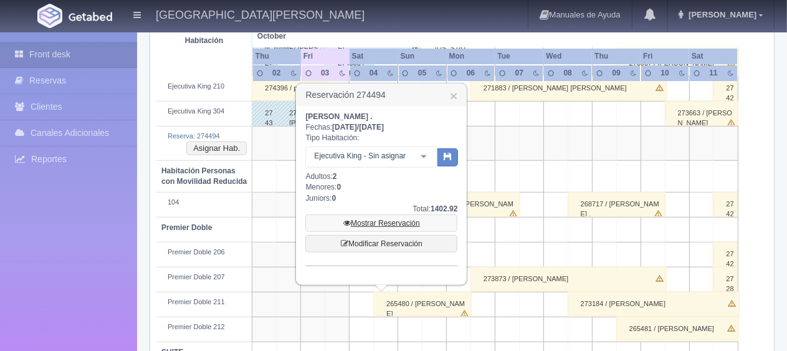
click at [389, 223] on link "Mostrar Reservación" at bounding box center [381, 222] width 152 height 17
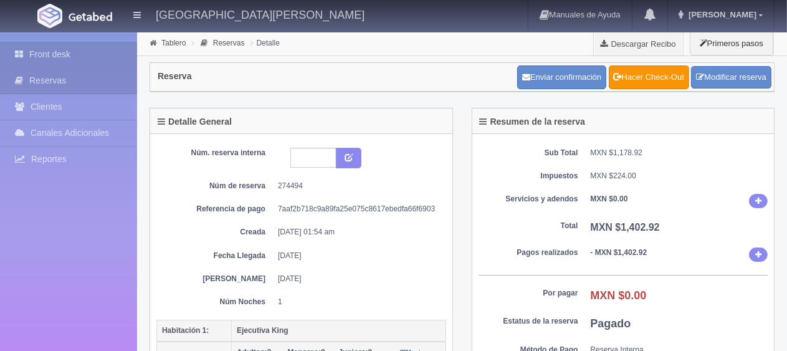
click at [80, 58] on link "Front desk" at bounding box center [68, 55] width 137 height 26
